Goal: Task Accomplishment & Management: Complete application form

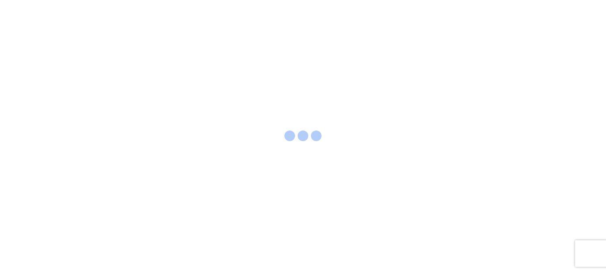
select select "FULL"
select select "LBS"
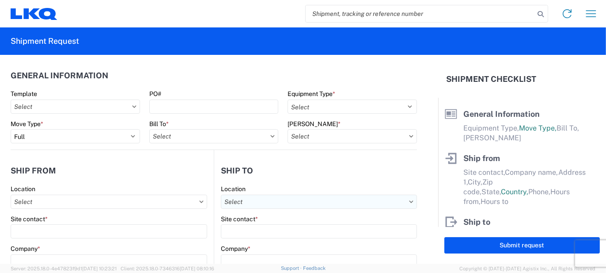
click at [207, 204] on input "Location" at bounding box center [109, 201] width 197 height 14
click at [262, 220] on input at bounding box center [297, 223] width 144 height 14
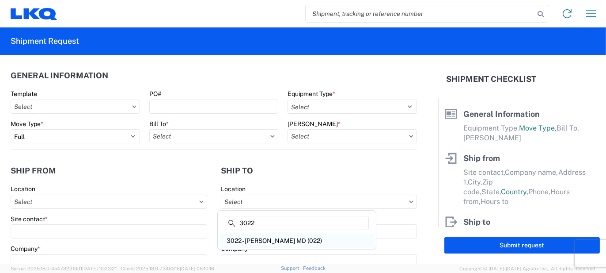
type input "3022"
click at [254, 238] on div "3022 - Linthicum MD (022)" at bounding box center [297, 240] width 155 height 14
type input "3022 - Linthicum MD (022)"
type input "LKQ Corporation"
type input "4803 Hollins Ferry Rd"
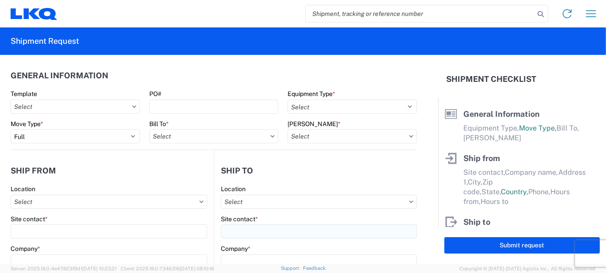
type input "Halethorpe"
type input "21227"
select select "MD"
select select "US"
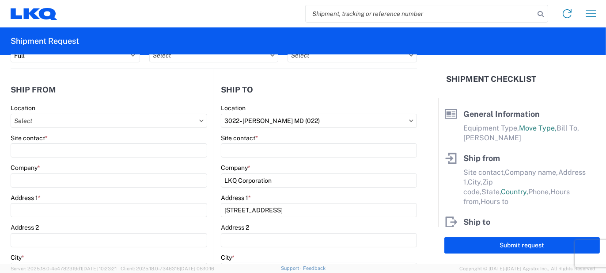
scroll to position [221, 0]
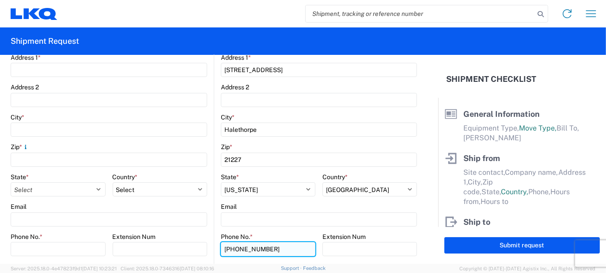
click at [248, 244] on input "443-695-0717" at bounding box center [268, 249] width 95 height 14
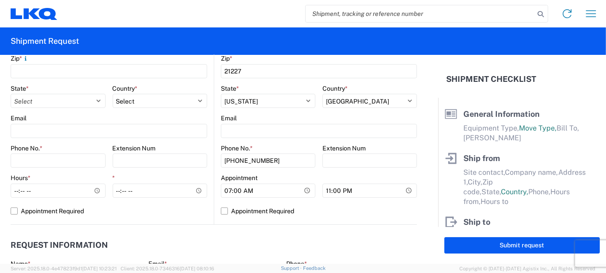
drag, startPoint x: 284, startPoint y: 109, endPoint x: 285, endPoint y: 117, distance: 8.1
click at [285, 114] on div "3022 Location 3022 - Linthicum MD (022) Site contact * Company * LKQ Corporatio…" at bounding box center [319, 49] width 196 height 349
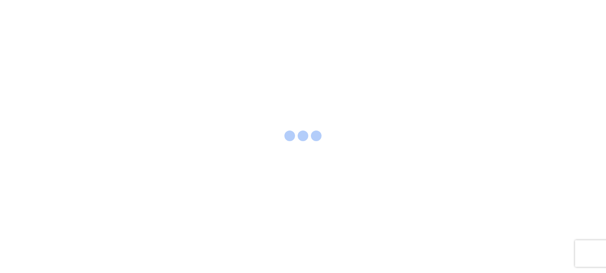
select select "FULL"
select select "LBS"
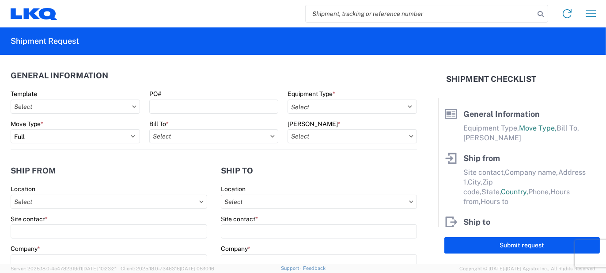
paste input "56431302"
type input "56431302"
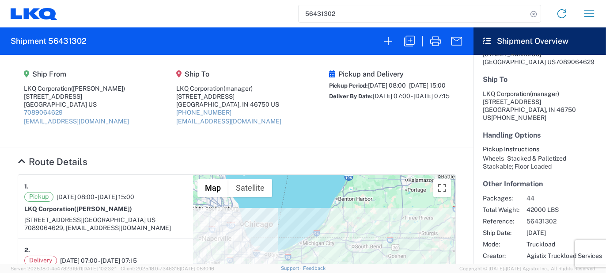
scroll to position [150, 0]
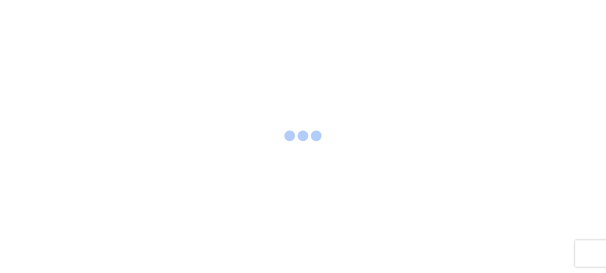
select select "FULL"
select select "LBS"
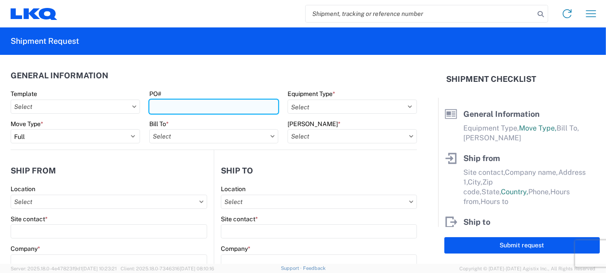
click at [167, 105] on input "PO#" at bounding box center [213, 106] width 129 height 14
type input "KE079448"
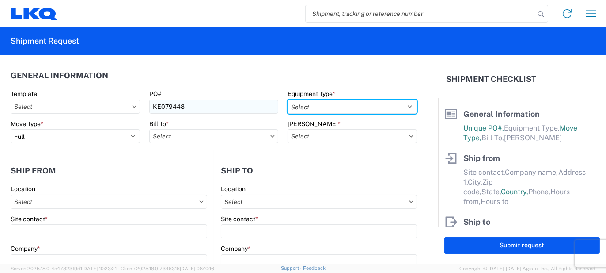
select select "STDV"
click at [288, 99] on select "Select 53’ Dry Van Flatbed Dropdeck (van) Lowboy (flatbed) Rail" at bounding box center [352, 106] width 129 height 14
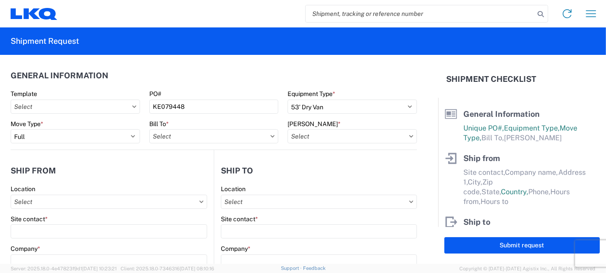
click at [118, 144] on agx-form-control-wrapper-v2 "Move Type * Select Full Partial TL" at bounding box center [75, 135] width 139 height 30
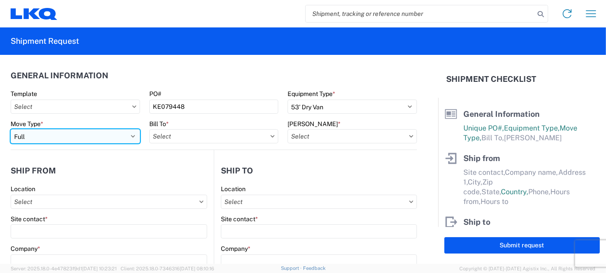
click at [120, 141] on select "Select Full Partial TL" at bounding box center [75, 136] width 129 height 14
select select "PARTIAL_TL"
click at [11, 129] on select "Select Full Partial TL" at bounding box center [75, 136] width 129 height 14
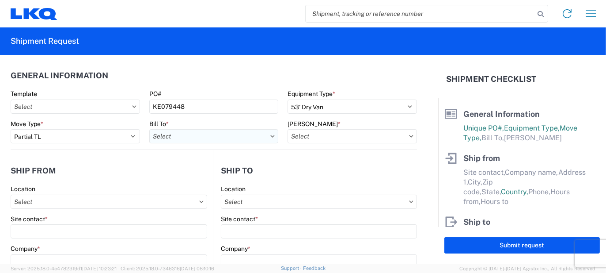
click at [176, 135] on input "Bill To *" at bounding box center [213, 136] width 129 height 14
click at [173, 154] on input at bounding box center [227, 158] width 144 height 14
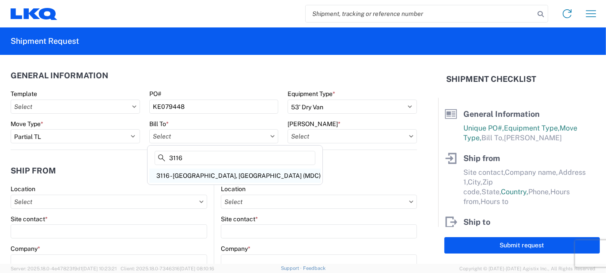
type input "3116"
click at [193, 171] on div "3116 - Grand Rapids, MI (MDC)" at bounding box center [234, 175] width 171 height 14
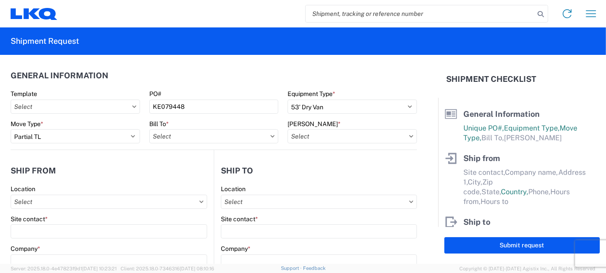
type input "3116 - Grand Rapids, MI (MDC)"
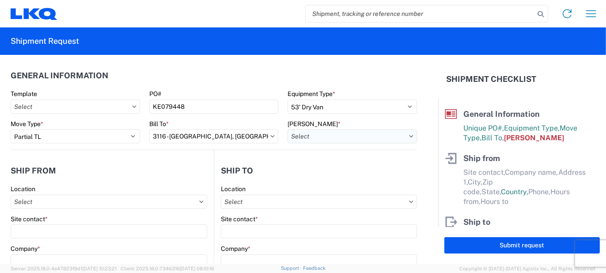
click at [314, 139] on input "Bill Code *" at bounding box center [352, 136] width 129 height 14
click at [314, 160] on input at bounding box center [363, 158] width 144 height 14
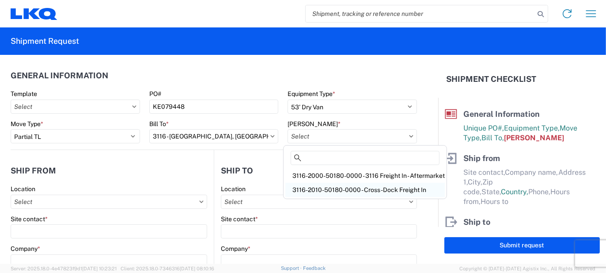
click at [336, 189] on div "3116-2010-50180-0000 - Cross-Dock Freight In" at bounding box center [364, 189] width 159 height 14
type input "3116-2010-50180-0000 - Cross-Dock Freight In"
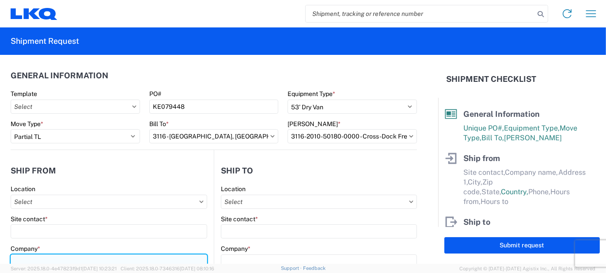
click at [46, 257] on input "Company *" at bounding box center [109, 261] width 197 height 14
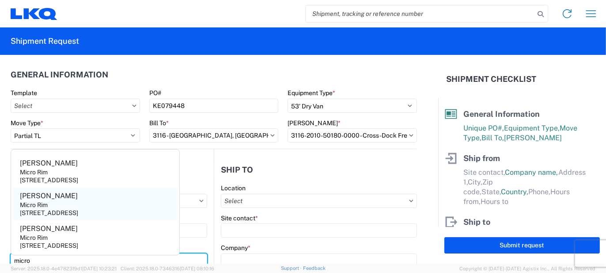
type input "micro"
click at [78, 208] on div "12800 E. 10 Mile, Warren, MI, 48089, US" at bounding box center [49, 212] width 58 height 8
type input "Jim"
type input "Micro Rim"
type input "12800 E. 10 Mile"
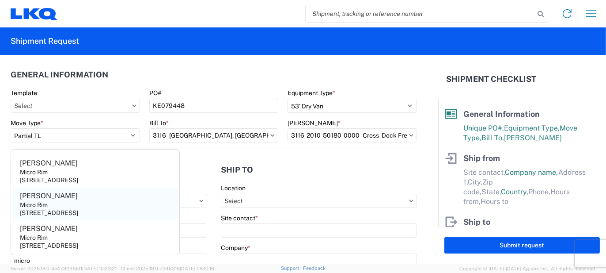
type input "Warren"
type input "48089"
select select "MI"
select select "US"
type input "microrimjim@aol.com"
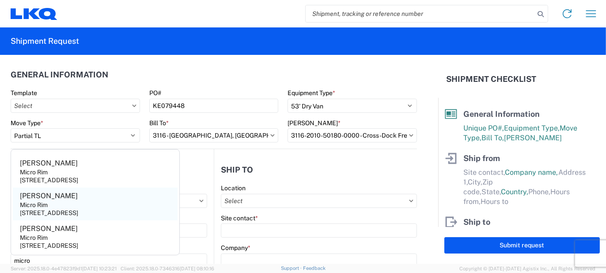
type input "810-923-1161"
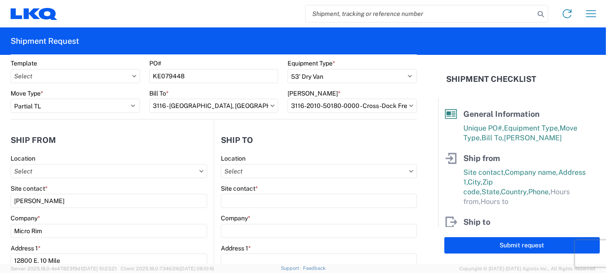
scroll to position [45, 0]
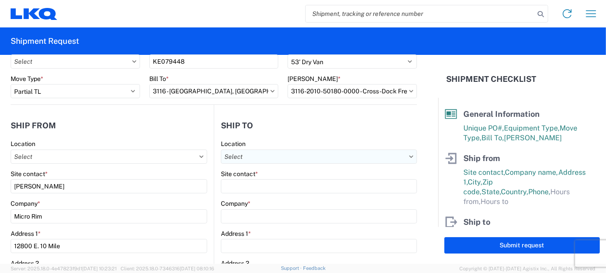
click at [267, 159] on input "Location" at bounding box center [319, 156] width 196 height 14
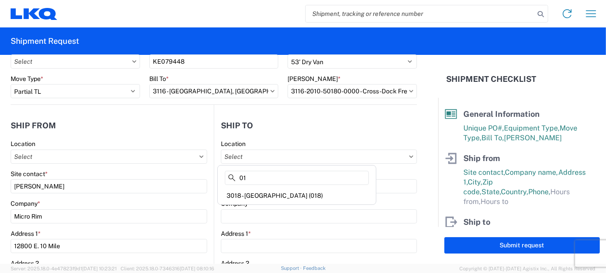
type input "0"
